Goal: Information Seeking & Learning: Learn about a topic

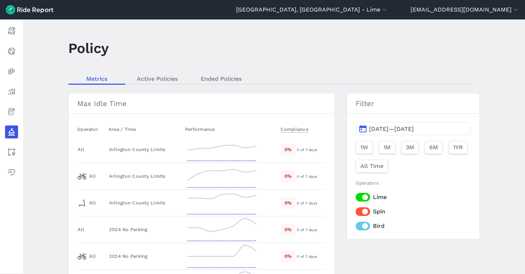
scroll to position [1190, 0]
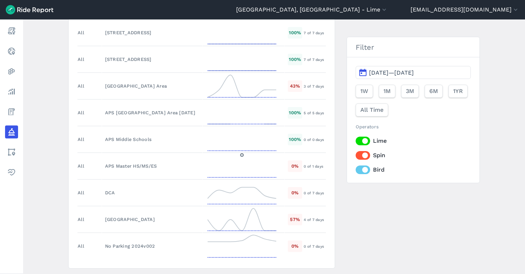
click at [35, 10] on img at bounding box center [30, 9] width 48 height 9
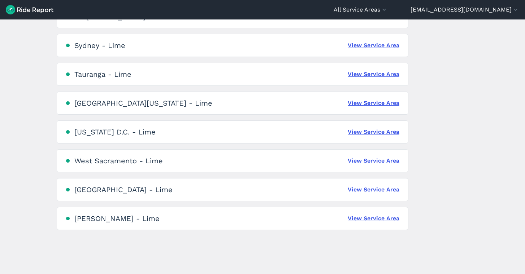
scroll to position [1626, 0]
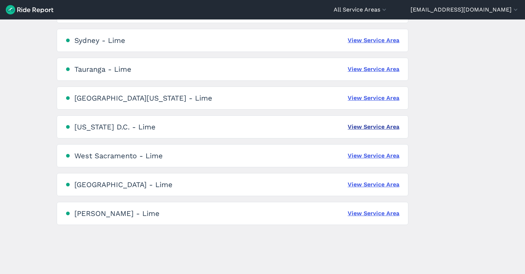
click at [377, 127] on link "View Service Area" at bounding box center [374, 127] width 52 height 9
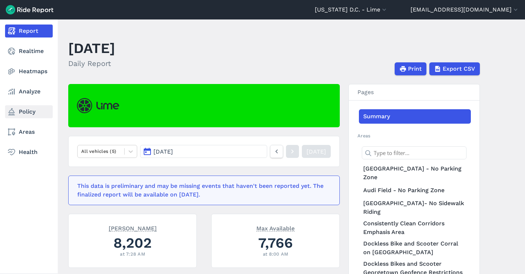
click at [28, 110] on link "Policy" at bounding box center [29, 111] width 48 height 13
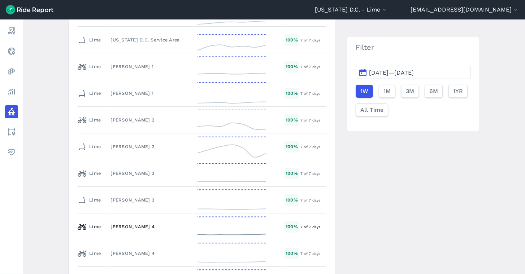
scroll to position [1237, 0]
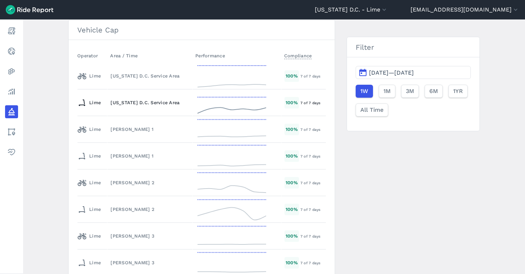
click at [153, 101] on div "[US_STATE] D.C. Service Area" at bounding box center [149, 102] width 79 height 7
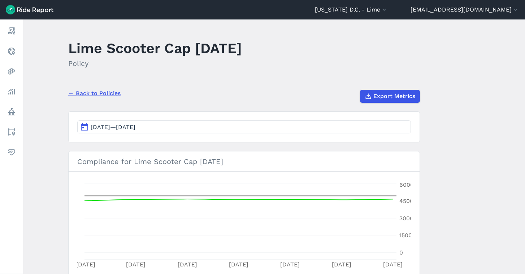
scroll to position [48, 0]
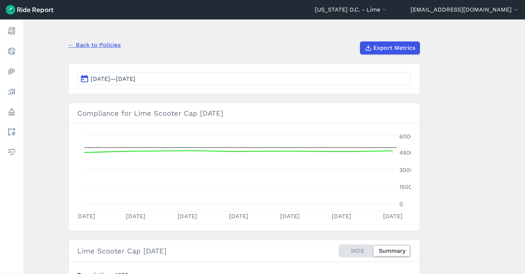
click at [106, 46] on link "← Back to Policies" at bounding box center [94, 45] width 52 height 9
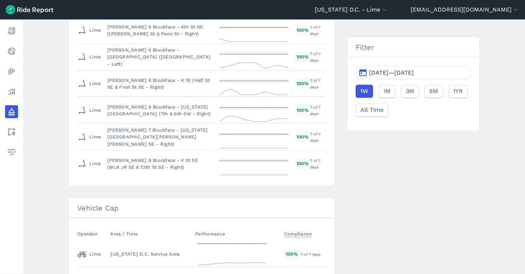
scroll to position [1193, 0]
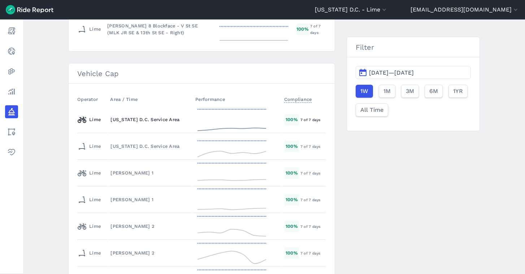
click at [140, 122] on div "[US_STATE] D.C. Service Area" at bounding box center [149, 119] width 79 height 7
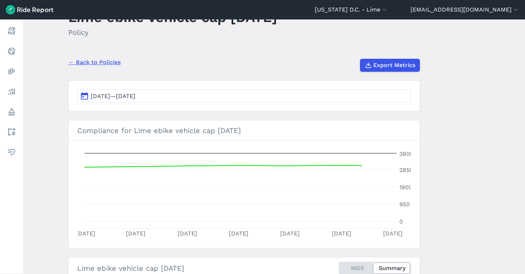
scroll to position [57, 0]
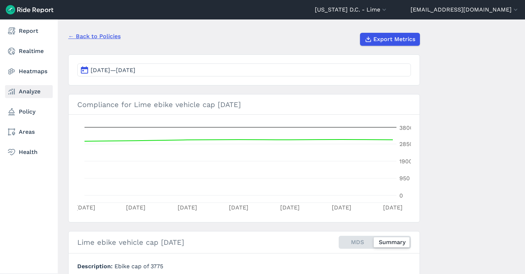
click at [16, 97] on link "Analyze" at bounding box center [29, 91] width 48 height 13
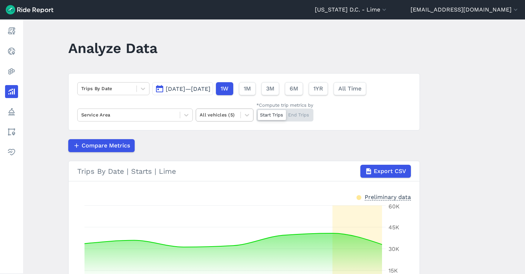
click at [219, 113] on div at bounding box center [218, 115] width 37 height 8
click at [221, 143] on div "E-Bikes" at bounding box center [225, 145] width 58 height 13
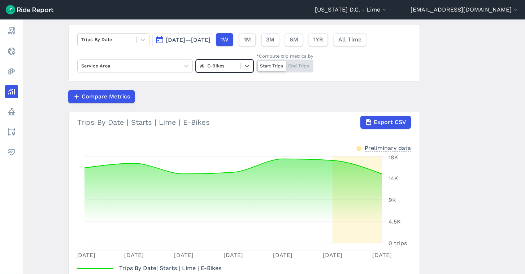
scroll to position [50, 0]
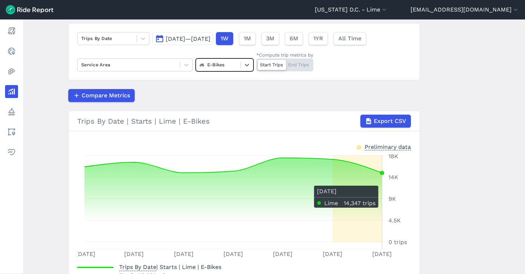
click at [358, 191] on icon at bounding box center [232, 200] width 297 height 84
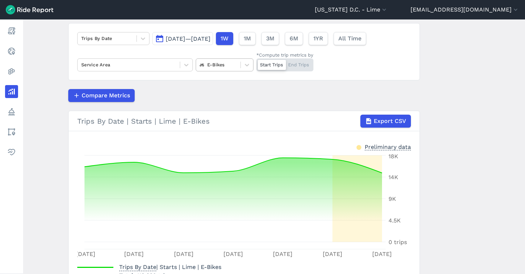
click at [232, 66] on div at bounding box center [218, 65] width 37 height 8
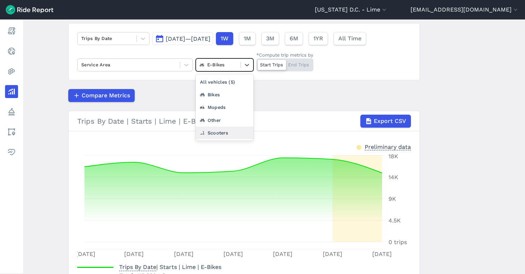
click at [231, 130] on div "Scooters" at bounding box center [225, 133] width 58 height 13
